Goal: Task Accomplishment & Management: Manage account settings

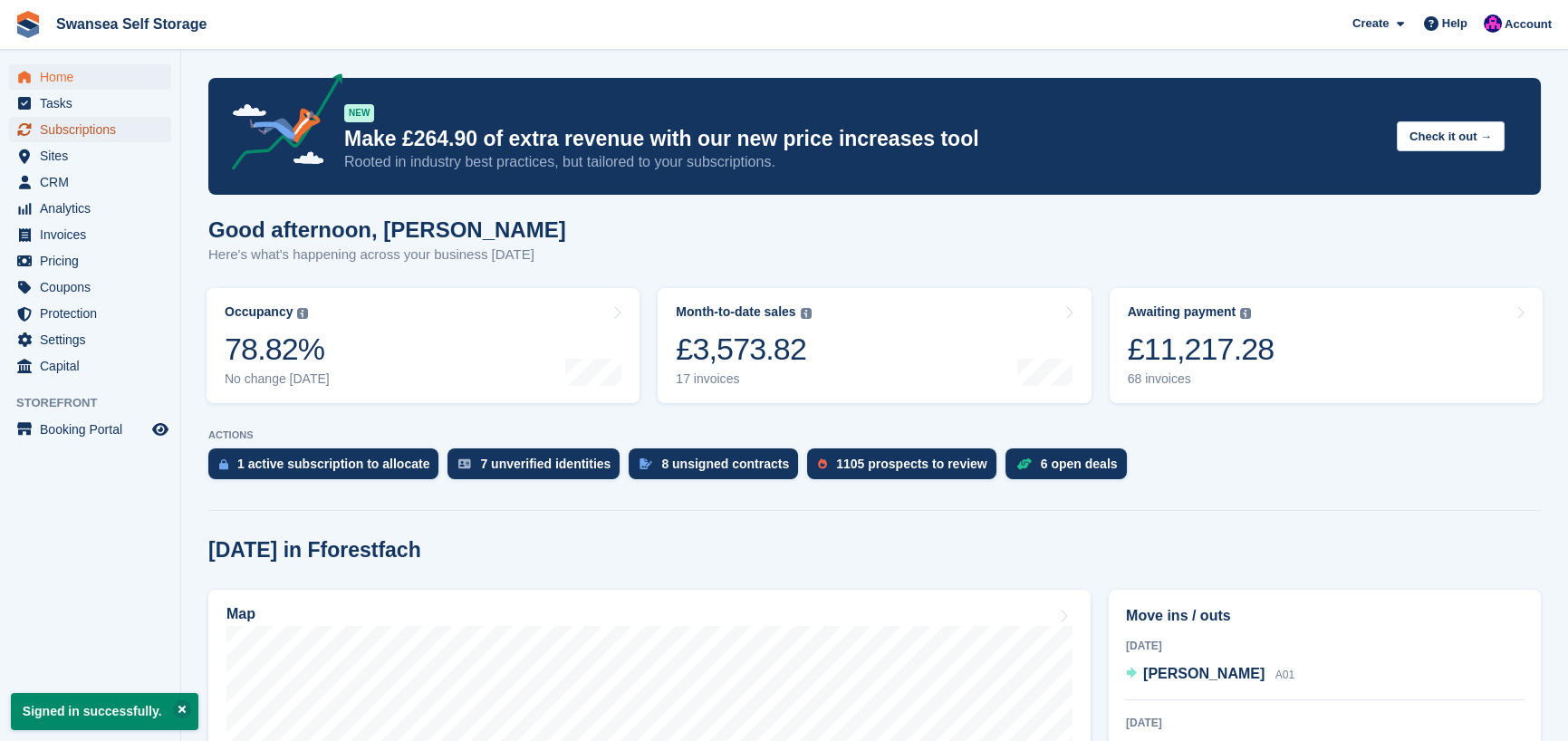
click at [63, 136] on span "Subscriptions" at bounding box center [94, 129] width 108 height 25
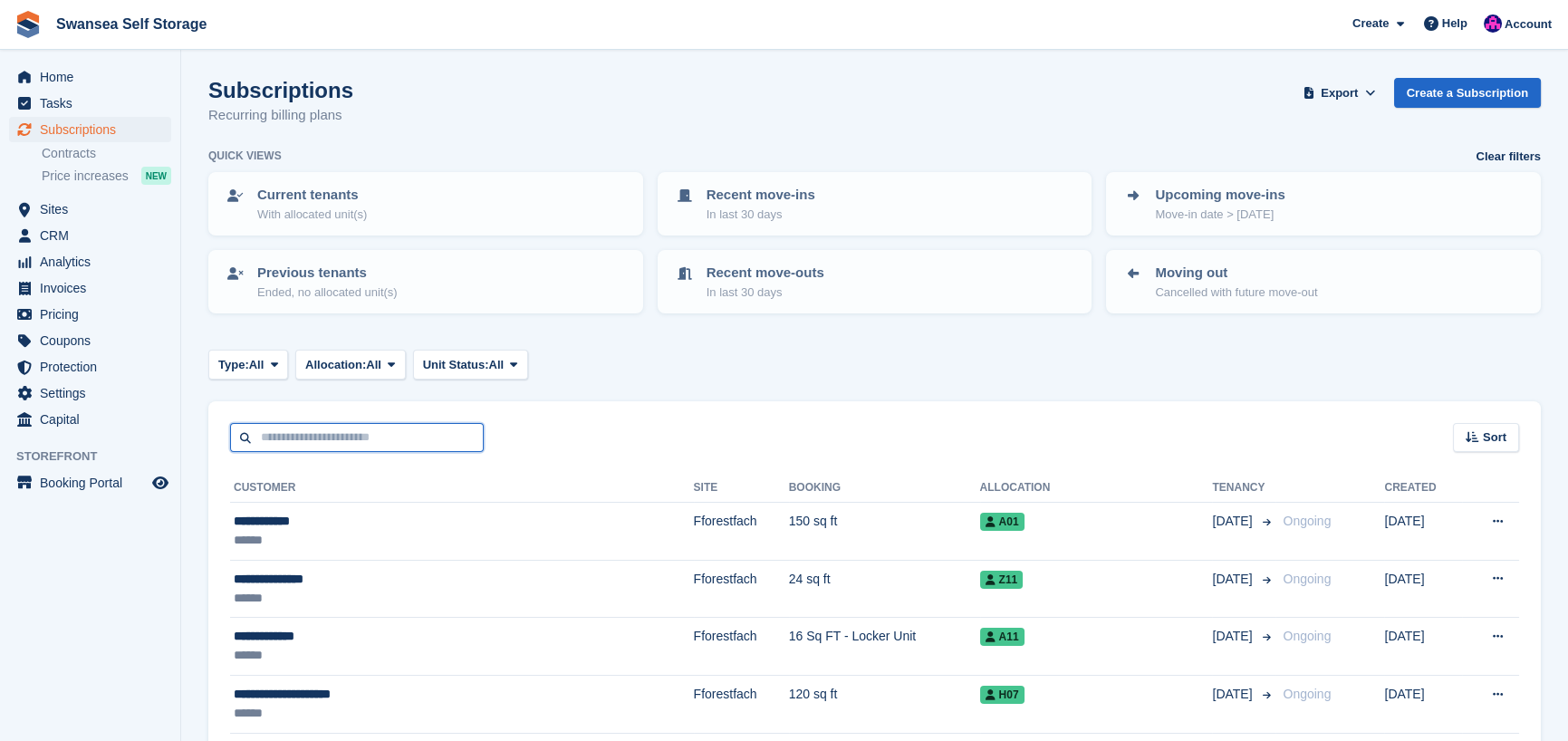
click at [335, 445] on input "text" at bounding box center [357, 437] width 254 height 30
type input "**"
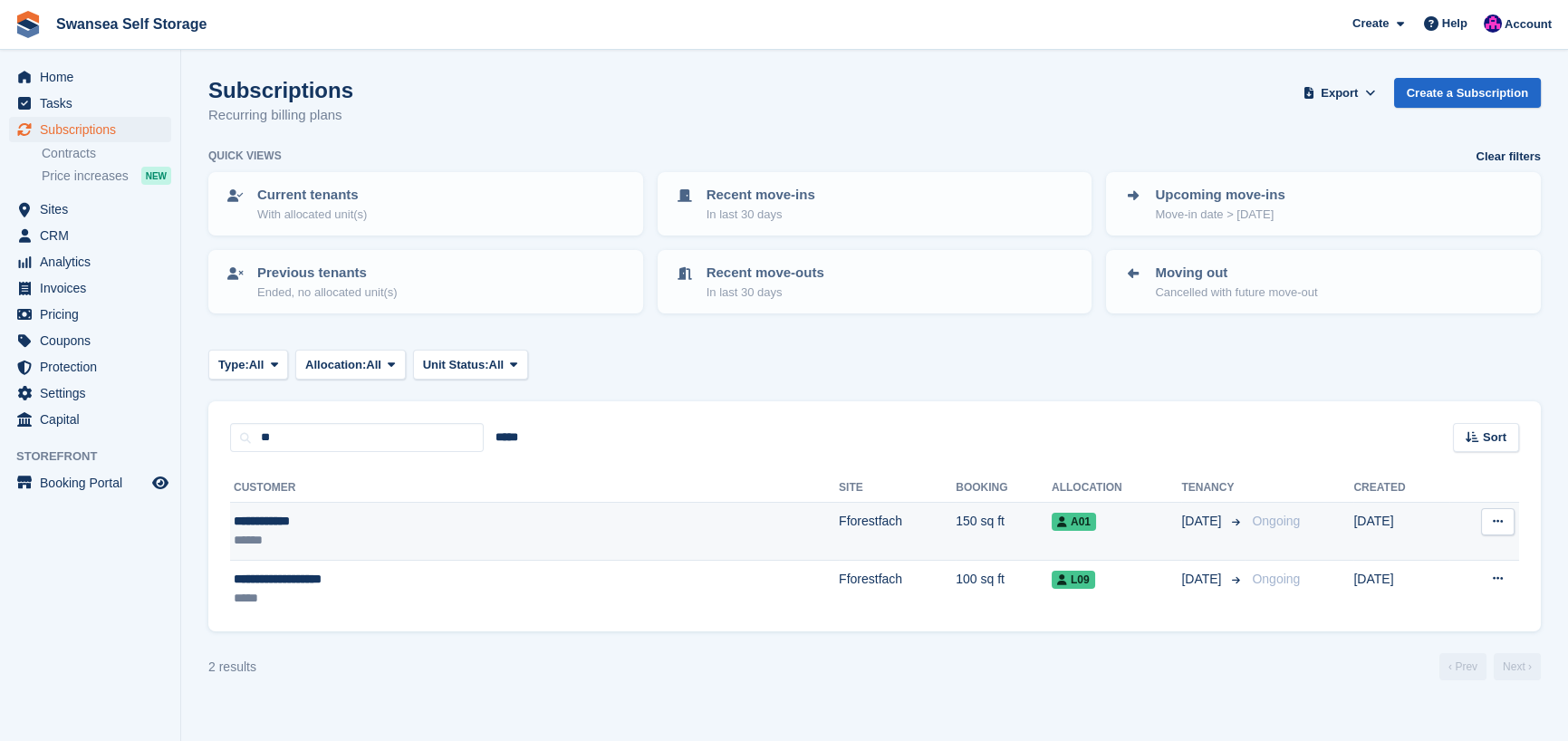
click at [839, 520] on td "Fforestfach" at bounding box center [897, 532] width 117 height 58
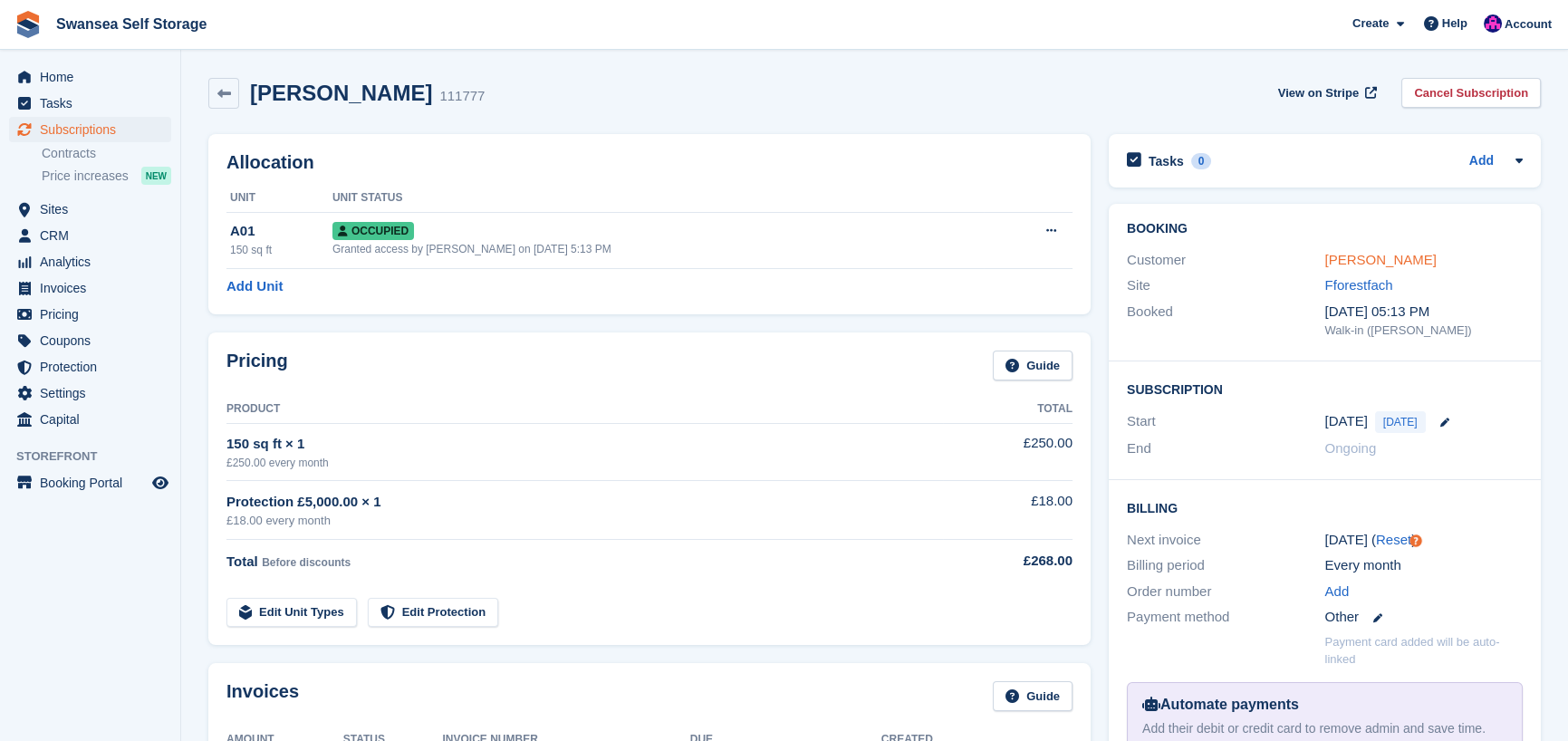
click at [1388, 265] on link "[PERSON_NAME]" at bounding box center [1381, 260] width 111 height 15
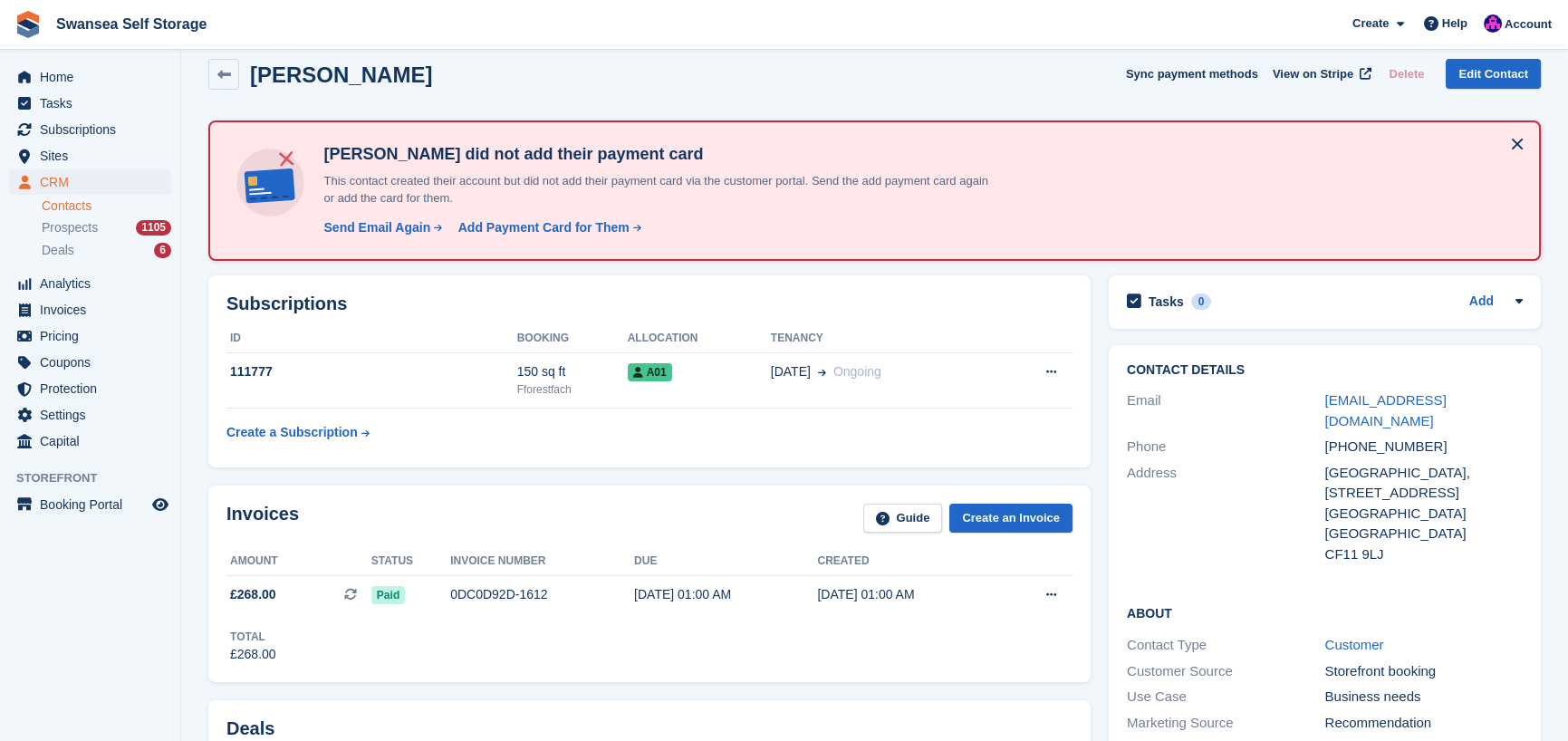
scroll to position [9, 0]
